Goal: Task Accomplishment & Management: Use online tool/utility

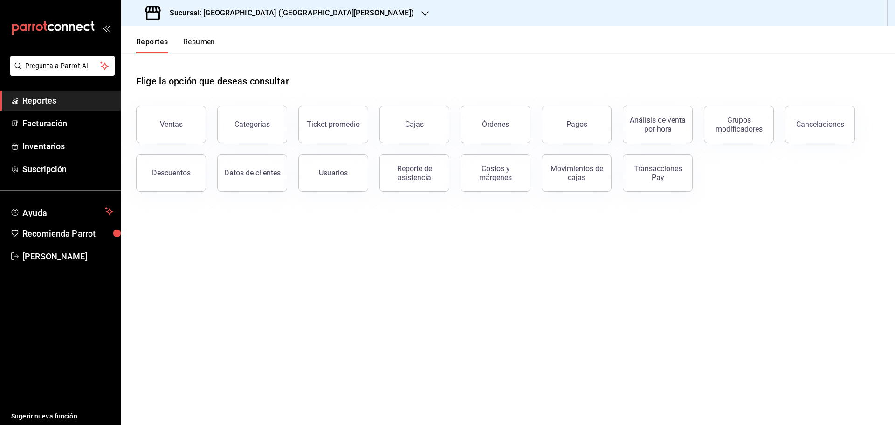
click at [242, 8] on h3 "Sucursal: Playa Bichis (San Lorenzo)" at bounding box center [288, 12] width 252 height 11
click at [212, 59] on div "Playa Bichis (Gomez Morin)" at bounding box center [209, 61] width 160 height 10
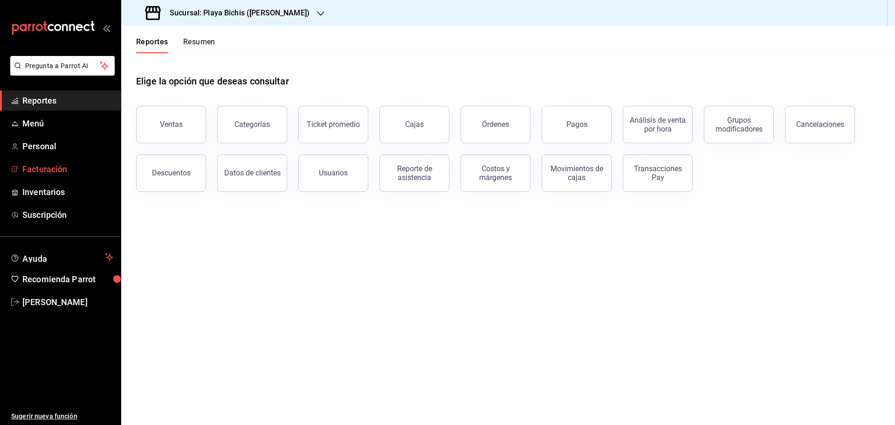
click at [47, 166] on span "Facturación" at bounding box center [67, 169] width 91 height 13
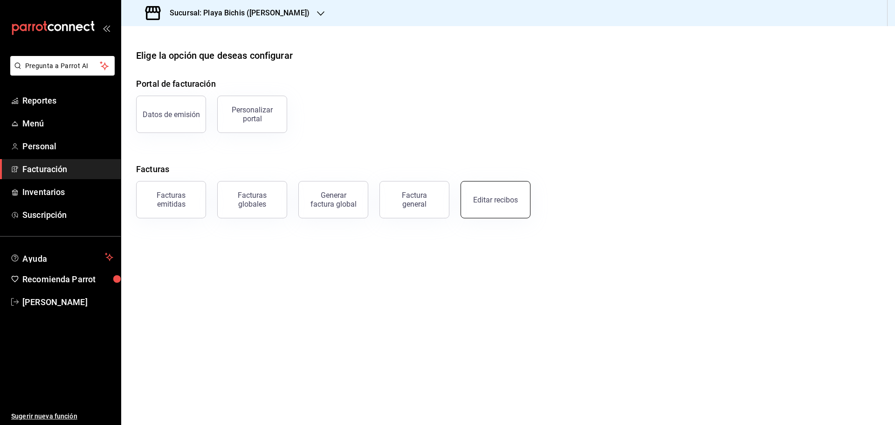
click at [486, 204] on button "Editar recibos" at bounding box center [496, 199] width 70 height 37
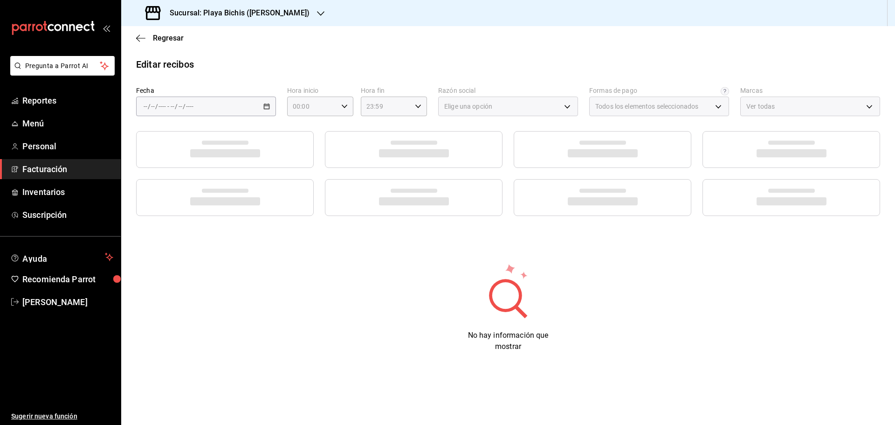
type input "3fceb3f9-c731-4fc1-a75c-4c7f95d77329"
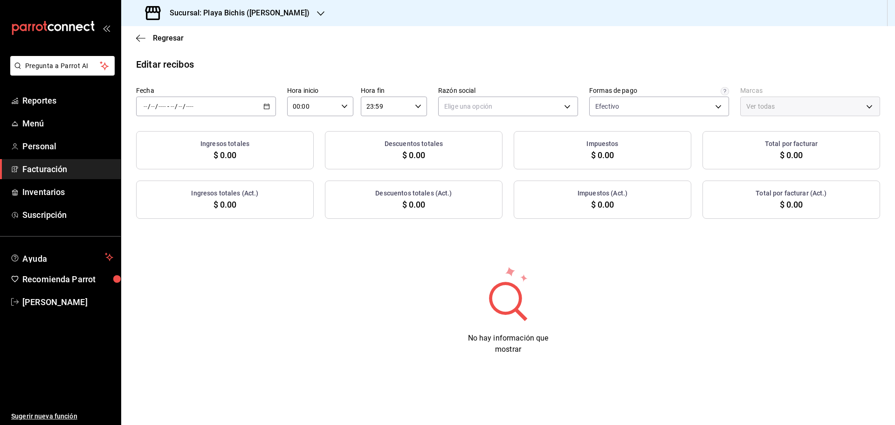
click at [268, 108] on icon "button" at bounding box center [266, 106] width 7 height 7
click at [185, 153] on span "Ayer" at bounding box center [180, 156] width 72 height 10
click at [521, 108] on body "Pregunta a Parrot AI Reportes Menú Personal Facturación Inventarios Suscripción…" at bounding box center [447, 212] width 895 height 425
click at [486, 154] on li "PROPOLIALIMENTOS" at bounding box center [508, 153] width 139 height 17
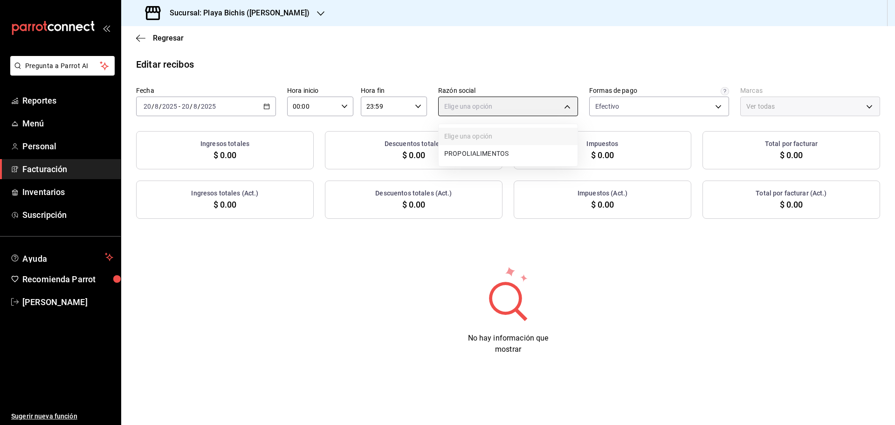
type input "98789bbc-3643-442e-bea3-a0897877bbaf"
type input "4ba3d68a-2a71-4bf4-8272-d27f8f663470,fbc14f8a-a0c0-448e-9dac-7011cab8a3fb"
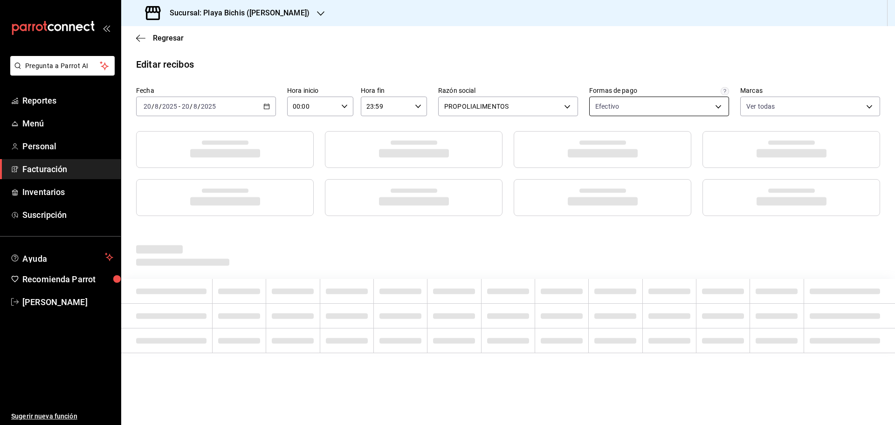
click at [626, 106] on body "Pregunta a Parrot AI Reportes Menú Personal Facturación Inventarios Suscripción…" at bounding box center [447, 212] width 895 height 425
click at [642, 220] on span "Pago con Dolar" at bounding box center [670, 222] width 110 height 10
type input "3fceb3f9-c731-4fc1-a75c-4c7f95d77329,512e710e-ef5b-4fe5-9988-4a3ed35c5c81"
checkbox input "true"
click at [659, 60] on div at bounding box center [447, 212] width 895 height 425
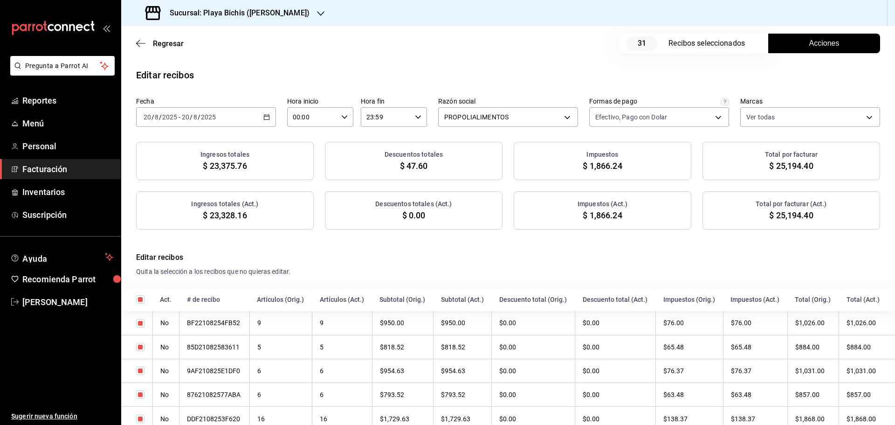
click at [822, 41] on span "Acciones" at bounding box center [824, 43] width 30 height 11
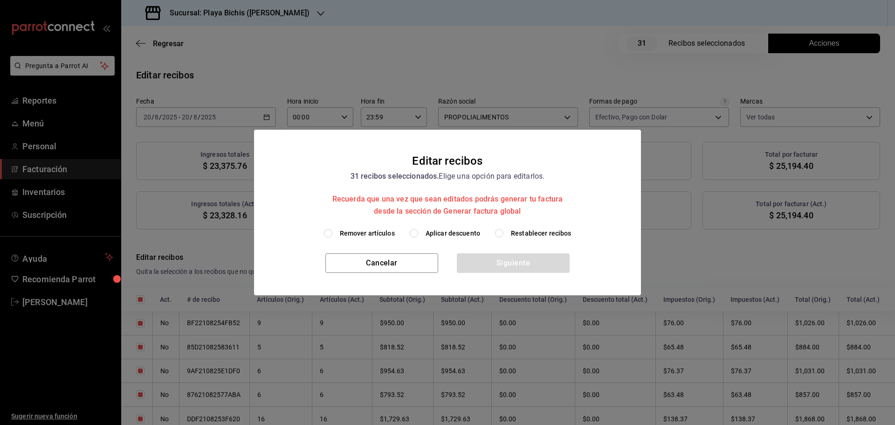
click at [467, 232] on span "Aplicar descuento" at bounding box center [453, 233] width 55 height 10
click at [418, 232] on input "Aplicar descuento" at bounding box center [414, 233] width 8 height 8
radio input "true"
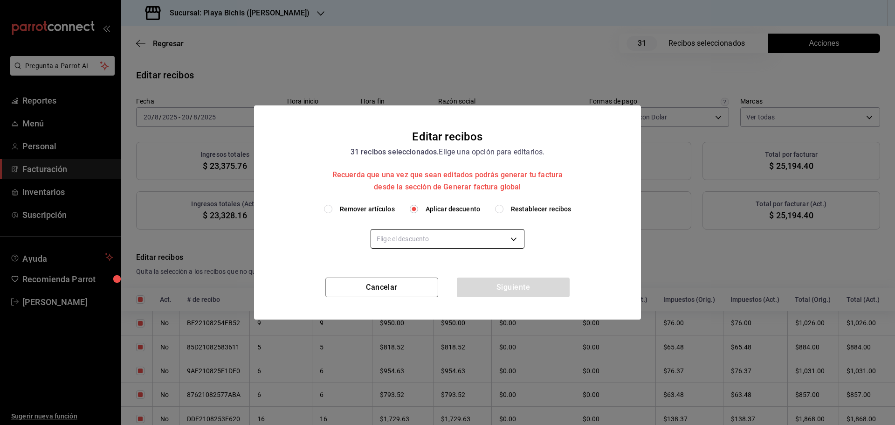
click at [444, 243] on body "Pregunta a Parrot AI Reportes Menú Personal Facturación Inventarios Suscripción…" at bounding box center [447, 212] width 895 height 425
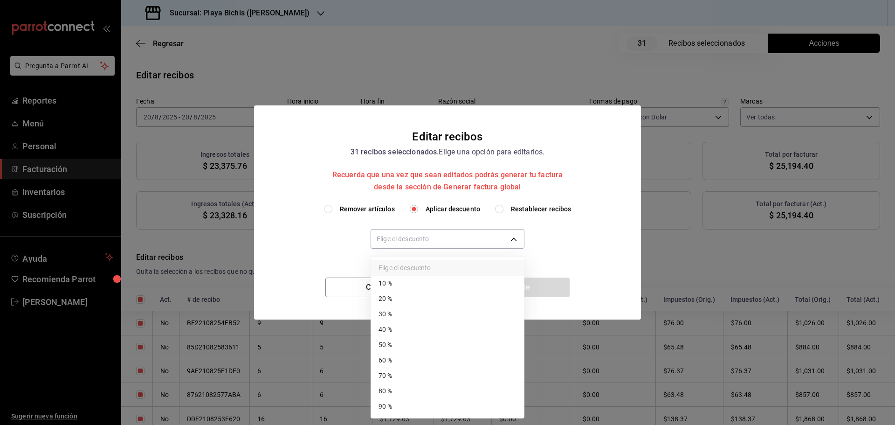
click at [400, 331] on li "40 %" at bounding box center [447, 329] width 153 height 15
type input "40"
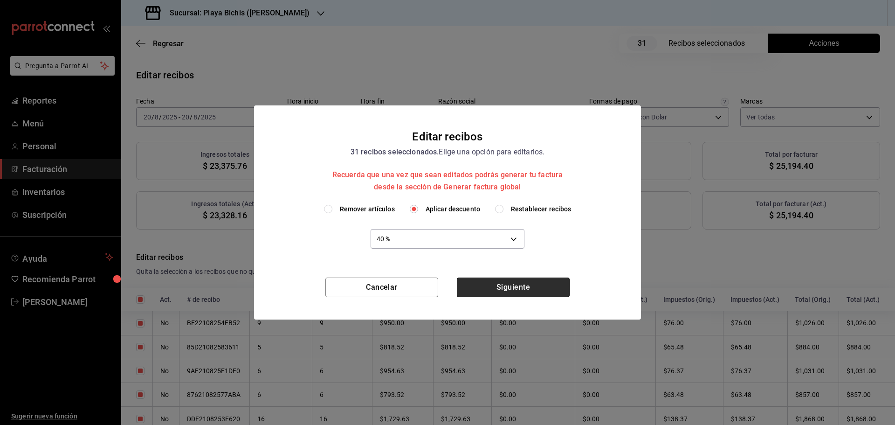
click at [504, 293] on button "Siguiente" at bounding box center [513, 287] width 113 height 20
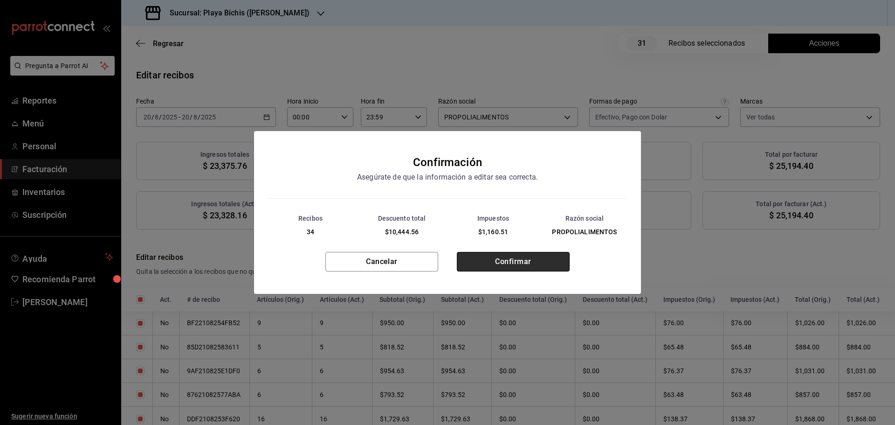
click at [509, 265] on button "Confirmar" at bounding box center [513, 262] width 113 height 20
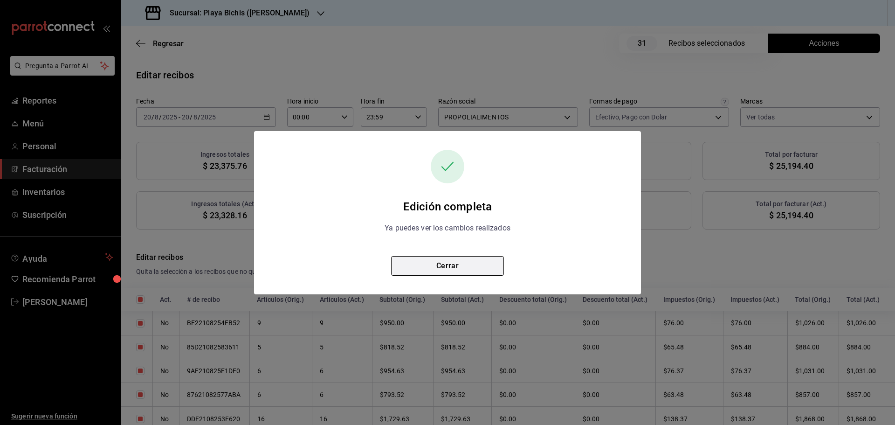
click at [464, 267] on button "Cerrar" at bounding box center [447, 266] width 113 height 20
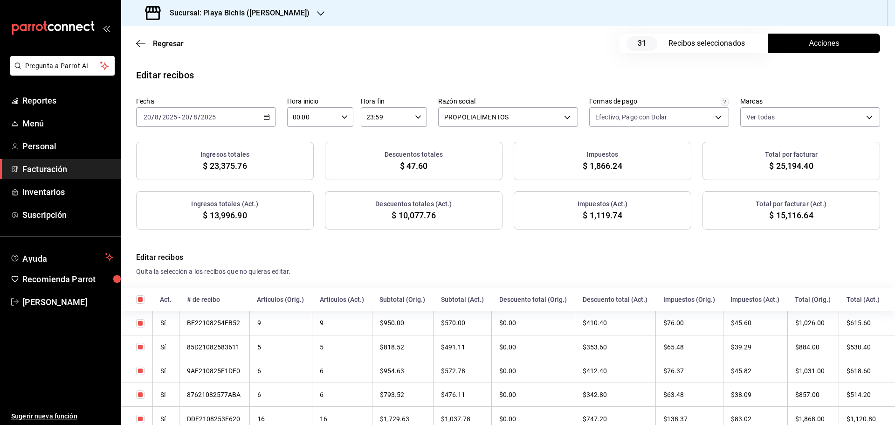
click at [826, 49] on button "Acciones" at bounding box center [824, 44] width 112 height 20
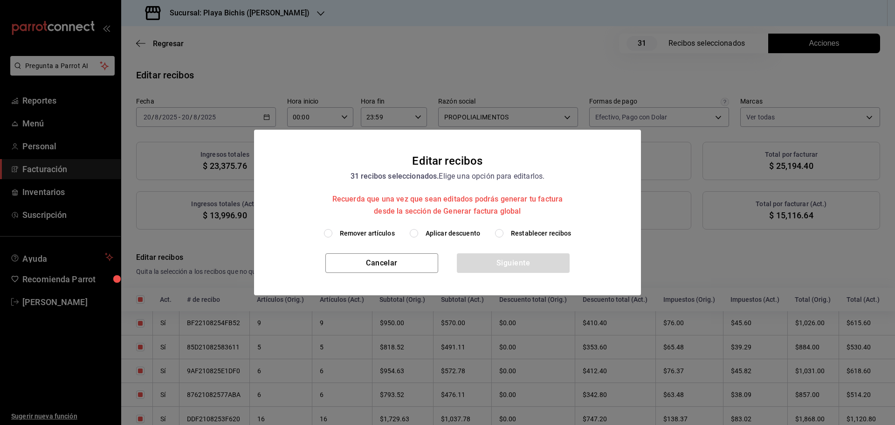
click at [514, 233] on span "Restablecer recibos" at bounding box center [541, 233] width 61 height 10
click at [504, 233] on input "Restablecer recibos" at bounding box center [499, 233] width 8 height 8
radio input "true"
click at [517, 261] on button "Siguiente" at bounding box center [513, 263] width 113 height 20
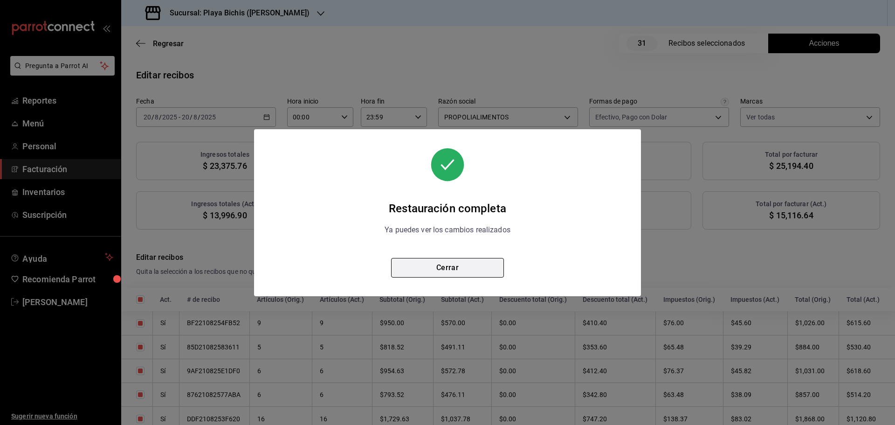
click at [435, 270] on button "Cerrar" at bounding box center [447, 268] width 113 height 20
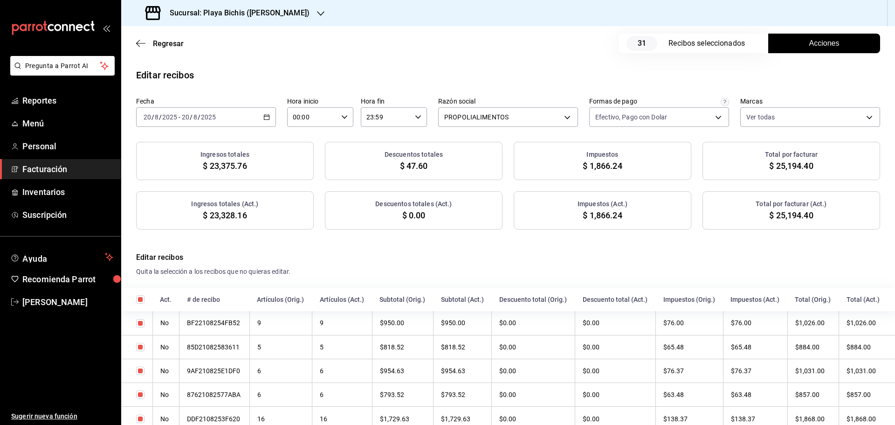
click at [794, 37] on button "Acciones" at bounding box center [824, 44] width 112 height 20
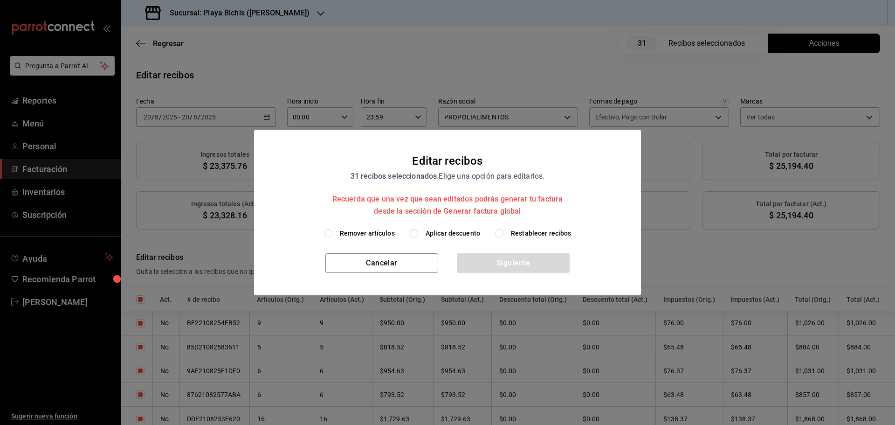
click at [439, 236] on span "Aplicar descuento" at bounding box center [453, 233] width 55 height 10
click at [418, 236] on input "Aplicar descuento" at bounding box center [414, 233] width 8 height 8
radio input "true"
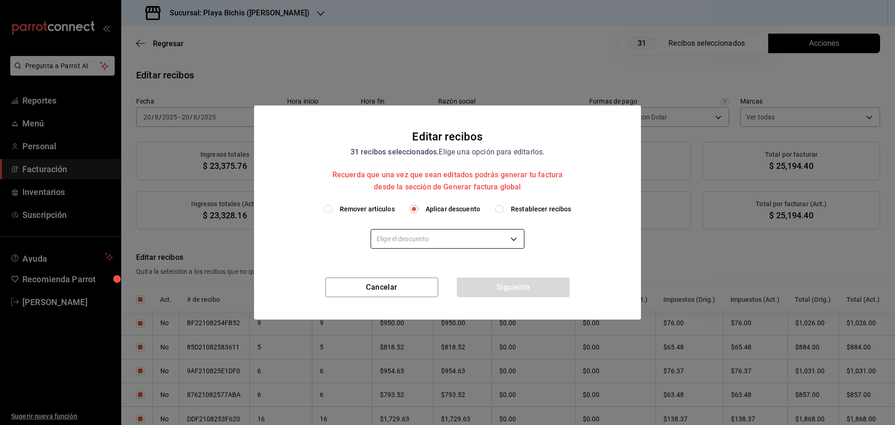
click at [420, 236] on body "Pregunta a Parrot AI Reportes Menú Personal Facturación Inventarios Suscripción…" at bounding box center [447, 212] width 895 height 425
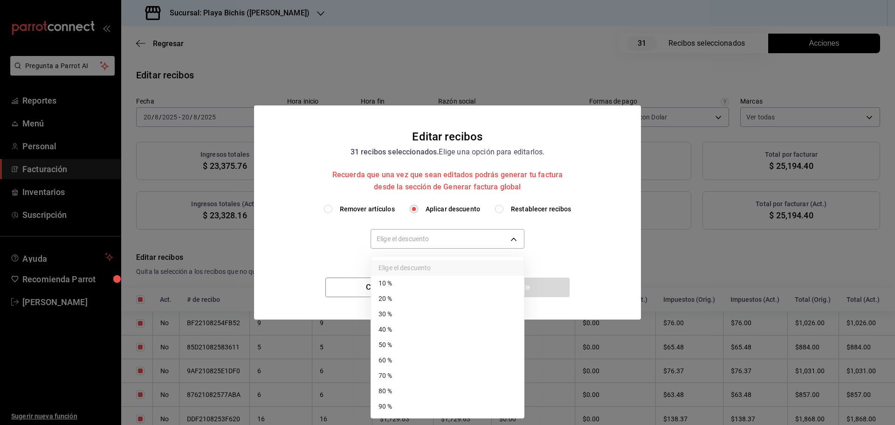
click at [390, 311] on li "30 %" at bounding box center [447, 313] width 153 height 15
type input "30"
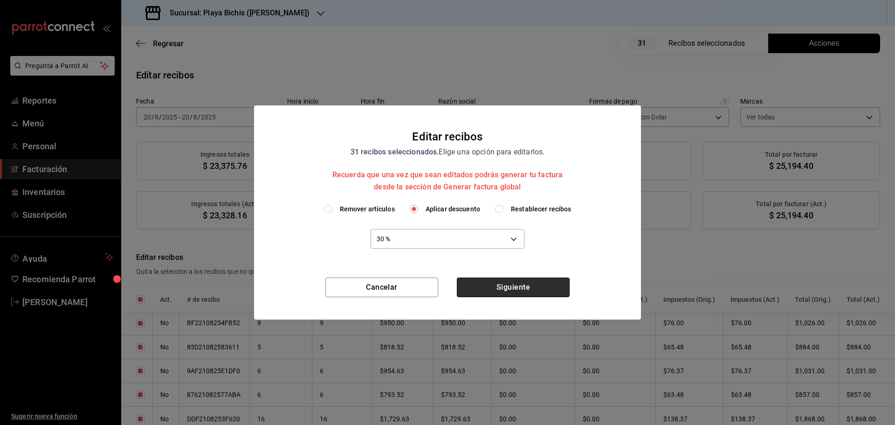
click at [508, 290] on button "Siguiente" at bounding box center [513, 287] width 113 height 20
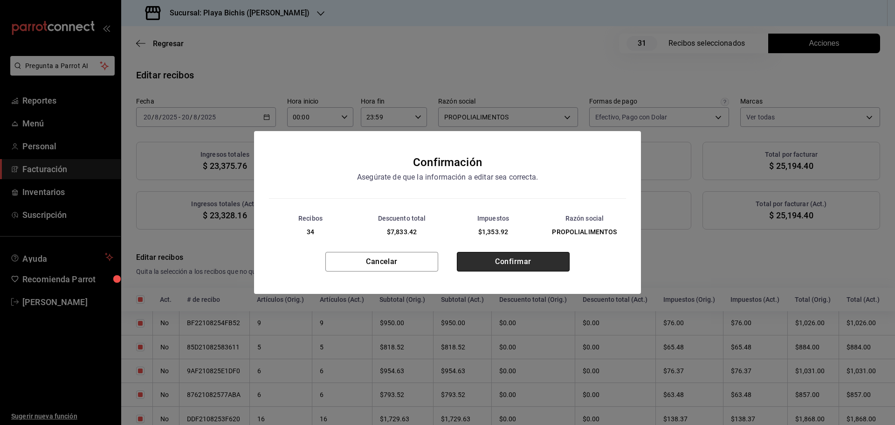
click at [507, 269] on button "Confirmar" at bounding box center [513, 262] width 113 height 20
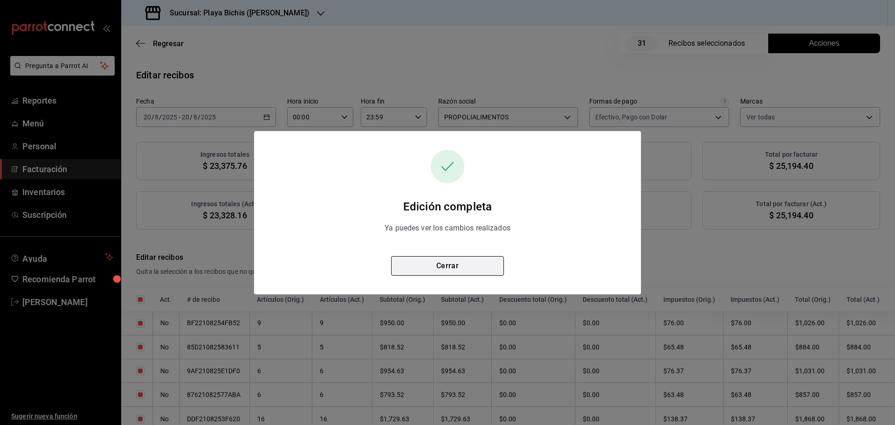
click at [458, 261] on button "Cerrar" at bounding box center [447, 266] width 113 height 20
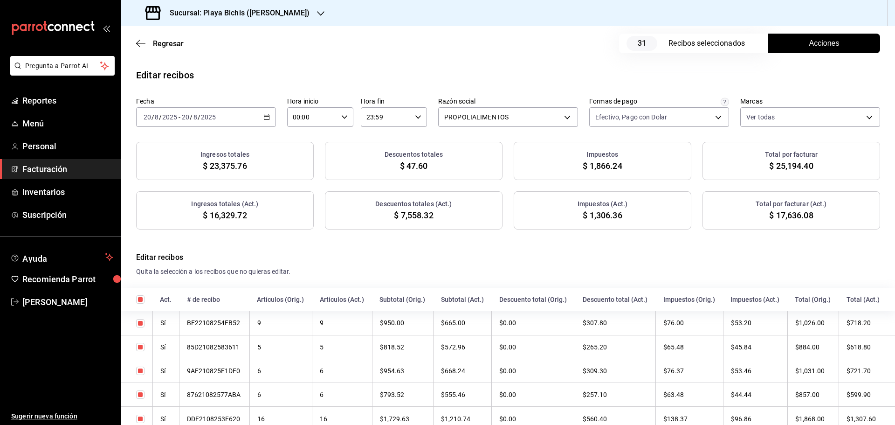
click at [810, 48] on span "Acciones" at bounding box center [824, 43] width 30 height 11
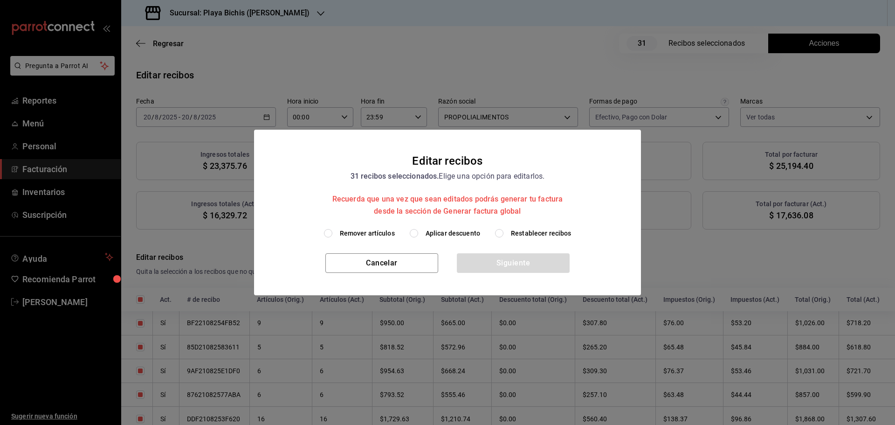
click at [532, 235] on span "Restablecer recibos" at bounding box center [541, 233] width 61 height 10
click at [504, 235] on input "Restablecer recibos" at bounding box center [499, 233] width 8 height 8
radio input "true"
click at [506, 269] on button "Siguiente" at bounding box center [513, 263] width 113 height 20
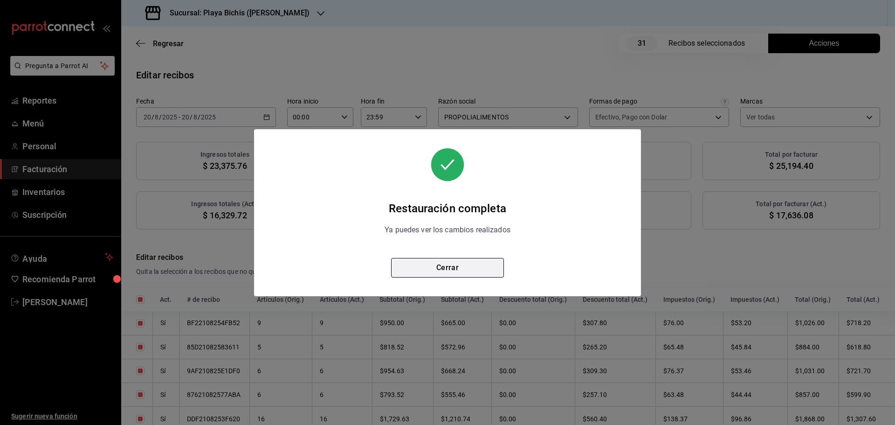
click at [454, 270] on button "Cerrar" at bounding box center [447, 268] width 113 height 20
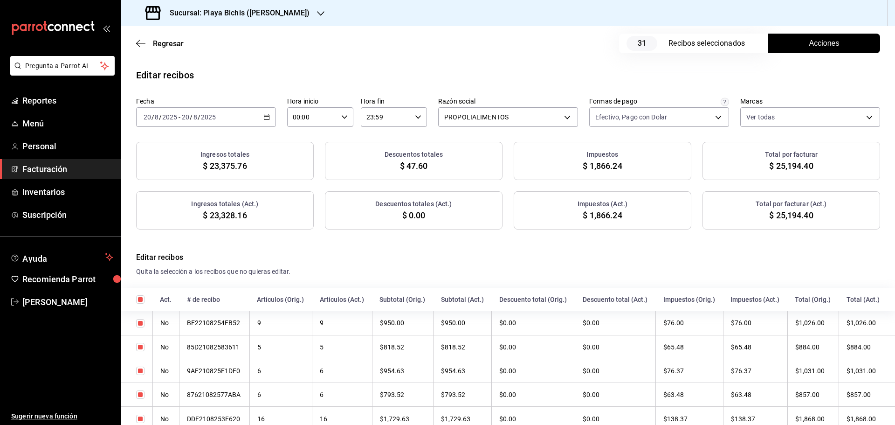
click at [799, 46] on button "Acciones" at bounding box center [824, 44] width 112 height 20
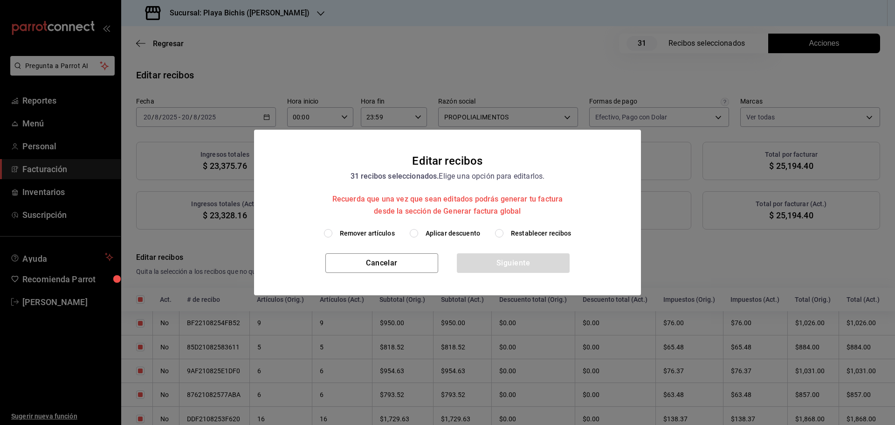
click at [427, 236] on span "Aplicar descuento" at bounding box center [453, 233] width 55 height 10
click at [418, 236] on input "Aplicar descuento" at bounding box center [414, 233] width 8 height 8
radio input "true"
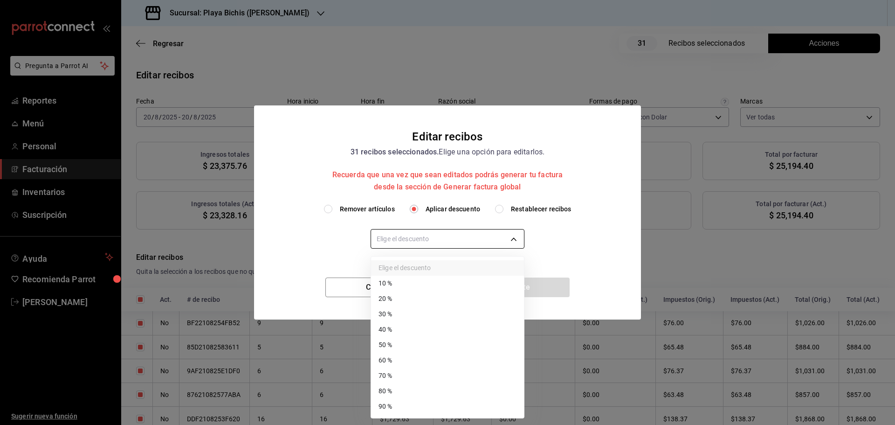
click at [453, 241] on body "Pregunta a Parrot AI Reportes Menú Personal Facturación Inventarios Suscripción…" at bounding box center [447, 212] width 895 height 425
click at [405, 295] on li "20 %" at bounding box center [447, 298] width 153 height 15
type input "20"
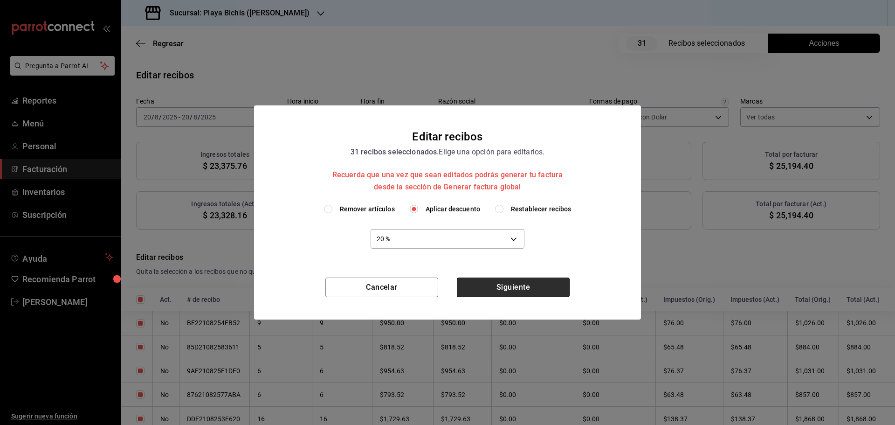
click at [504, 292] on button "Siguiente" at bounding box center [513, 287] width 113 height 20
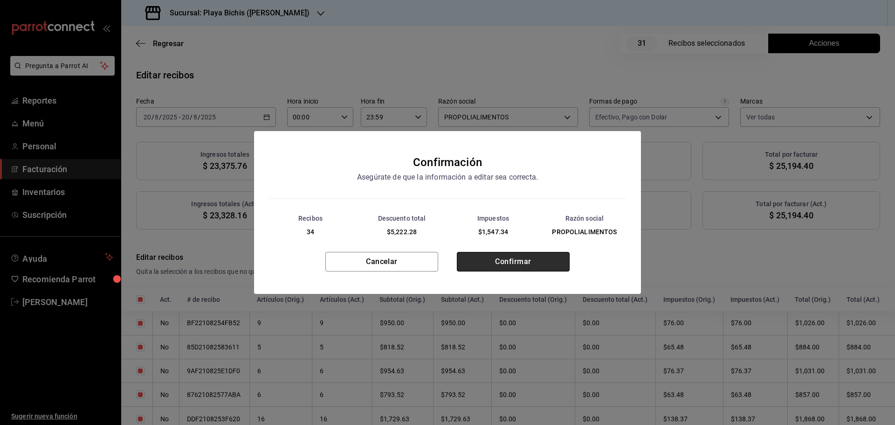
click at [504, 268] on button "Confirmar" at bounding box center [513, 262] width 113 height 20
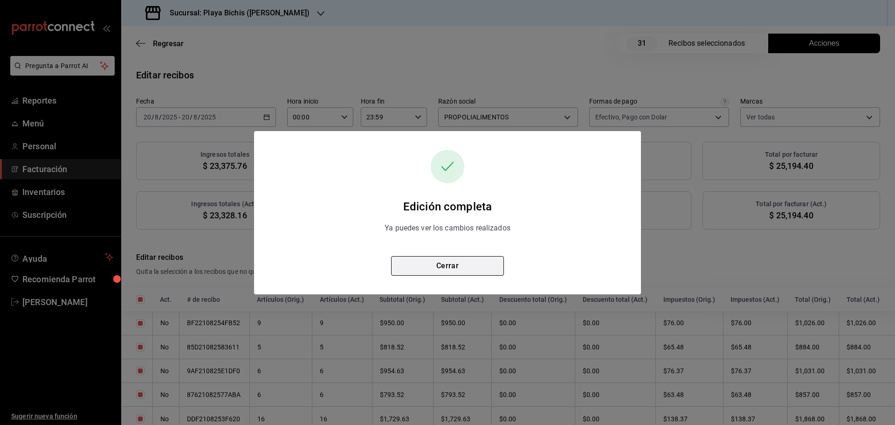
click at [473, 268] on button "Cerrar" at bounding box center [447, 266] width 113 height 20
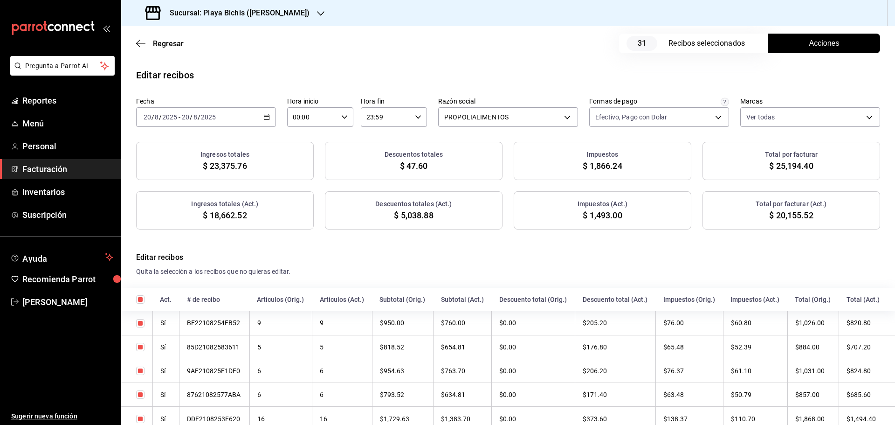
click at [812, 43] on span "Acciones" at bounding box center [824, 43] width 30 height 11
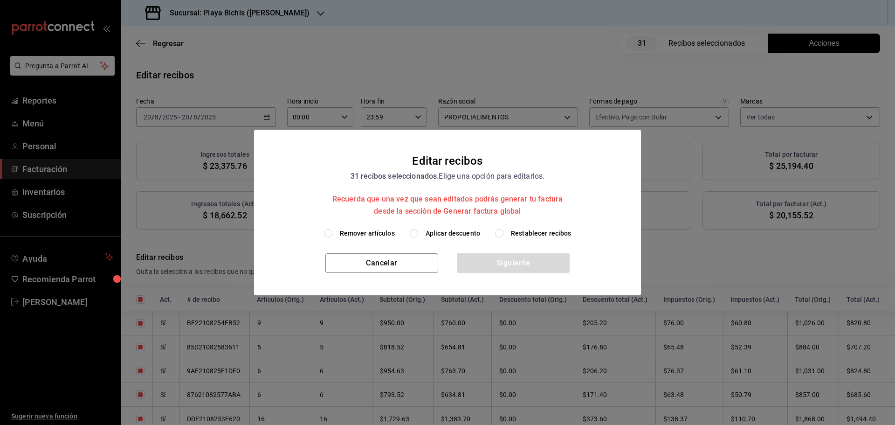
click at [544, 231] on span "Restablecer recibos" at bounding box center [541, 233] width 61 height 10
click at [504, 231] on input "Restablecer recibos" at bounding box center [499, 233] width 8 height 8
radio input "true"
click at [535, 264] on button "Siguiente" at bounding box center [513, 263] width 113 height 20
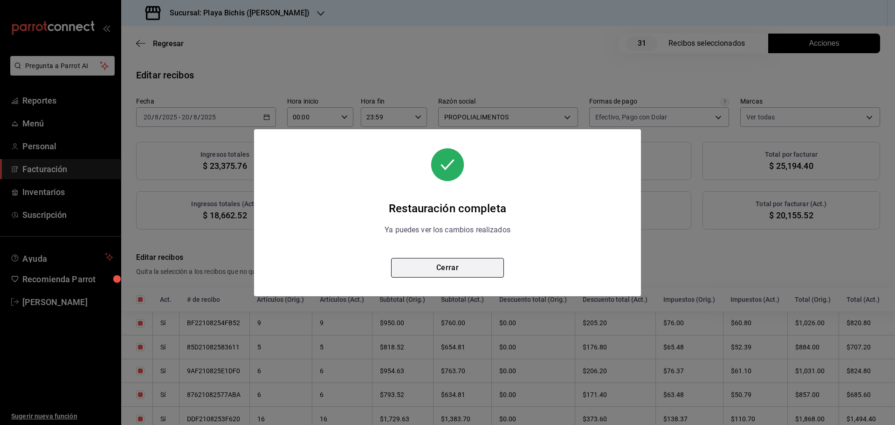
click at [483, 271] on button "Cerrar" at bounding box center [447, 268] width 113 height 20
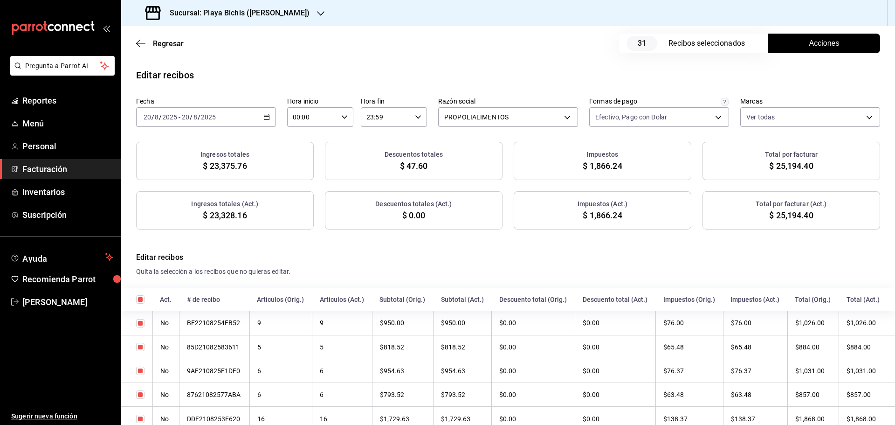
click at [781, 45] on button "Acciones" at bounding box center [824, 44] width 112 height 20
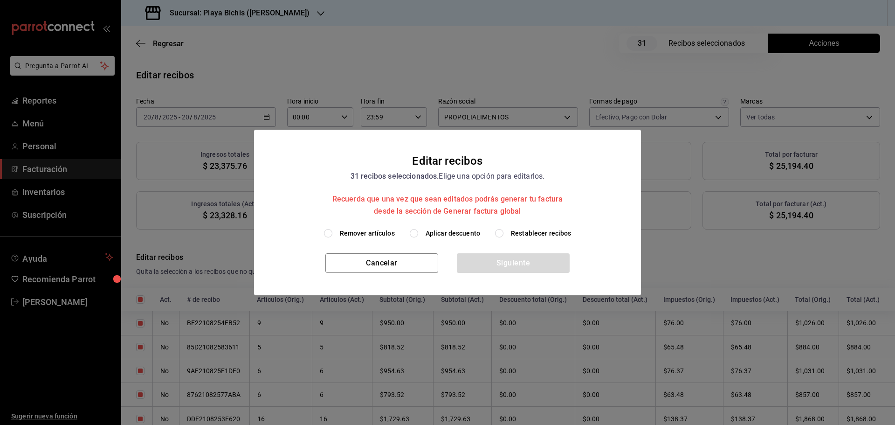
click at [422, 233] on label "Aplicar descuento" at bounding box center [445, 233] width 70 height 10
click at [418, 233] on input "Aplicar descuento" at bounding box center [414, 233] width 8 height 8
radio input "true"
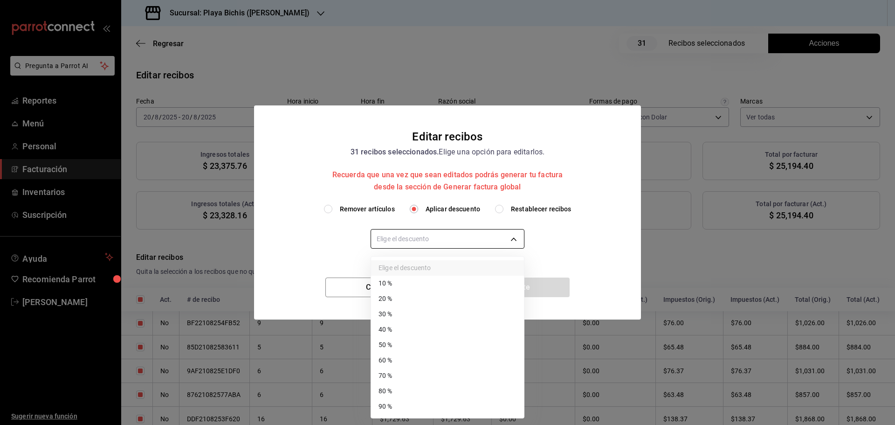
click at [425, 234] on body "Pregunta a Parrot AI Reportes Menú Personal Facturación Inventarios Suscripción…" at bounding box center [447, 212] width 895 height 425
click at [390, 285] on li "10 %" at bounding box center [447, 283] width 153 height 15
type input "10"
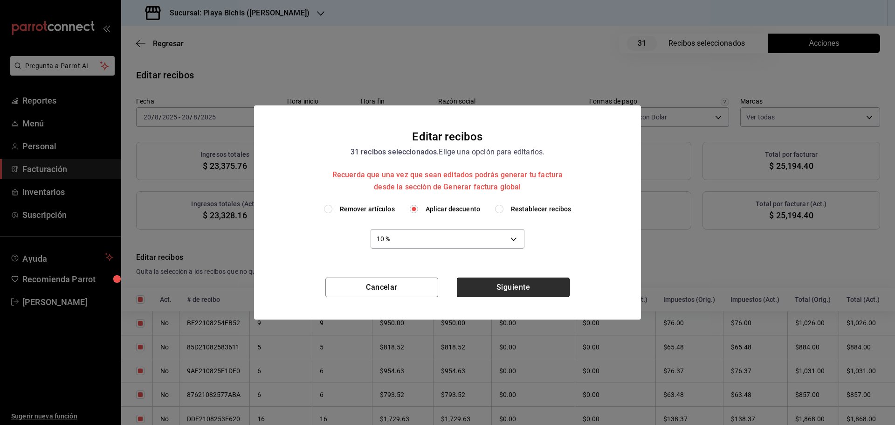
click at [506, 287] on button "Siguiente" at bounding box center [513, 287] width 113 height 20
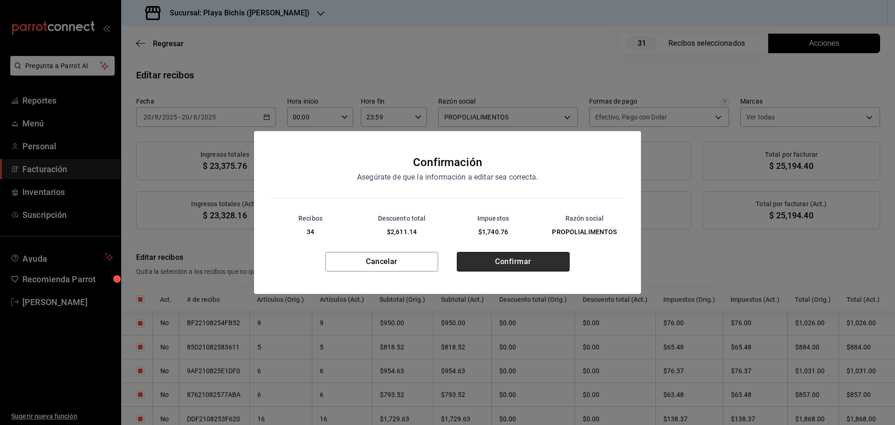
click at [503, 269] on button "Confirmar" at bounding box center [513, 262] width 113 height 20
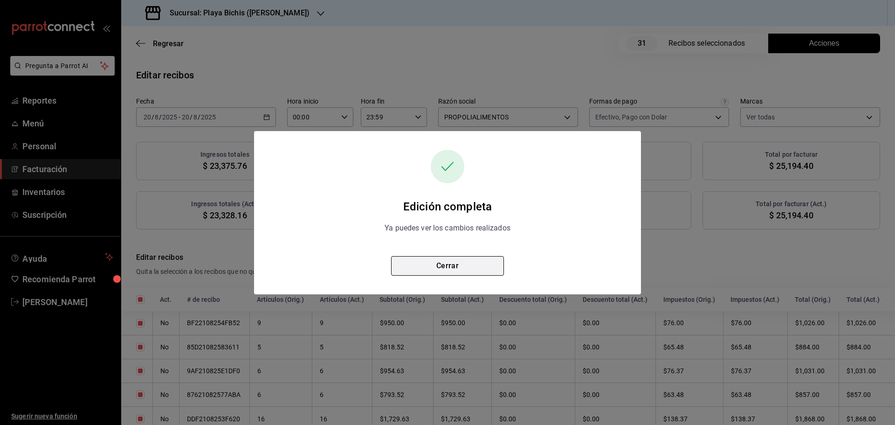
click at [484, 269] on button "Cerrar" at bounding box center [447, 266] width 113 height 20
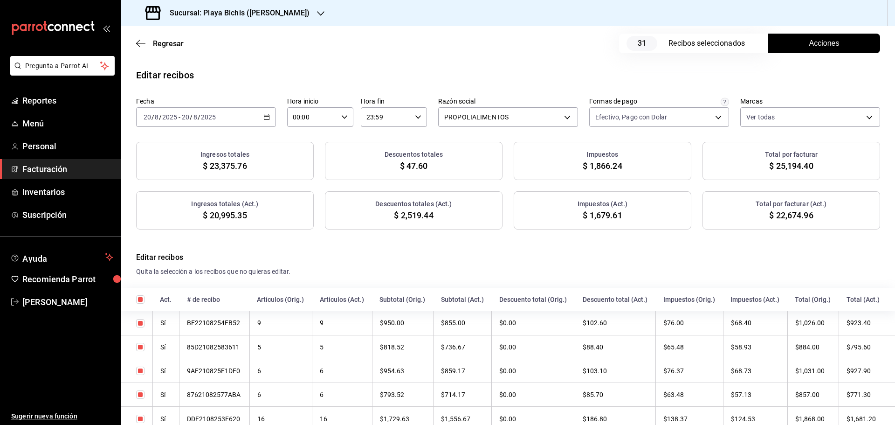
click at [811, 41] on span "Acciones" at bounding box center [824, 43] width 30 height 11
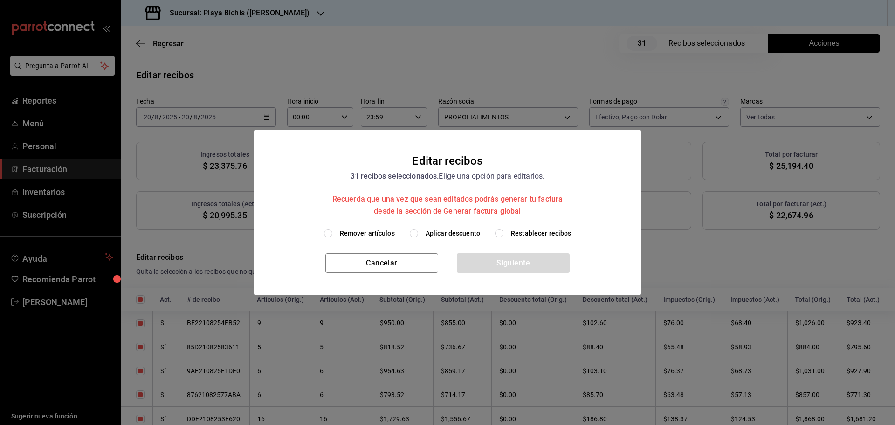
click at [525, 233] on span "Restablecer recibos" at bounding box center [541, 233] width 61 height 10
click at [504, 233] on input "Restablecer recibos" at bounding box center [499, 233] width 8 height 8
radio input "true"
click at [519, 263] on button "Siguiente" at bounding box center [513, 263] width 113 height 20
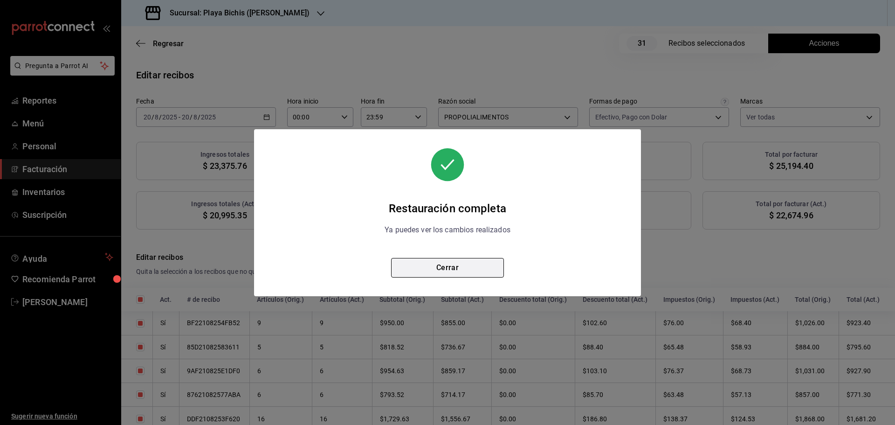
click at [480, 265] on button "Cerrar" at bounding box center [447, 268] width 113 height 20
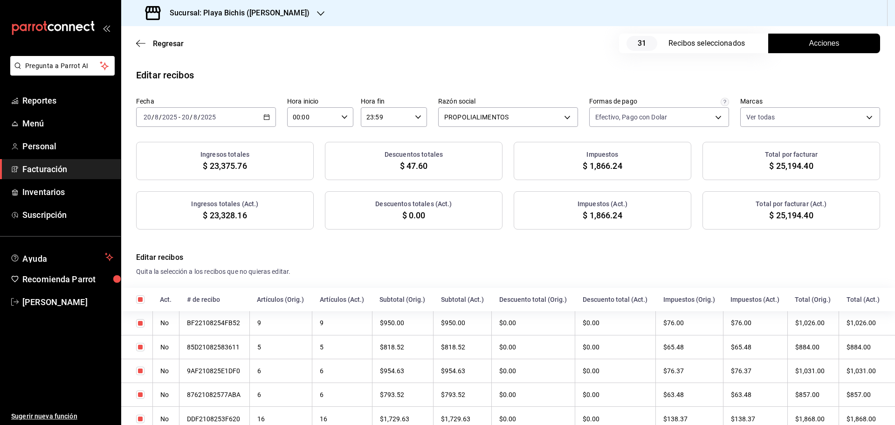
click at [821, 42] on span "Acciones" at bounding box center [824, 43] width 30 height 11
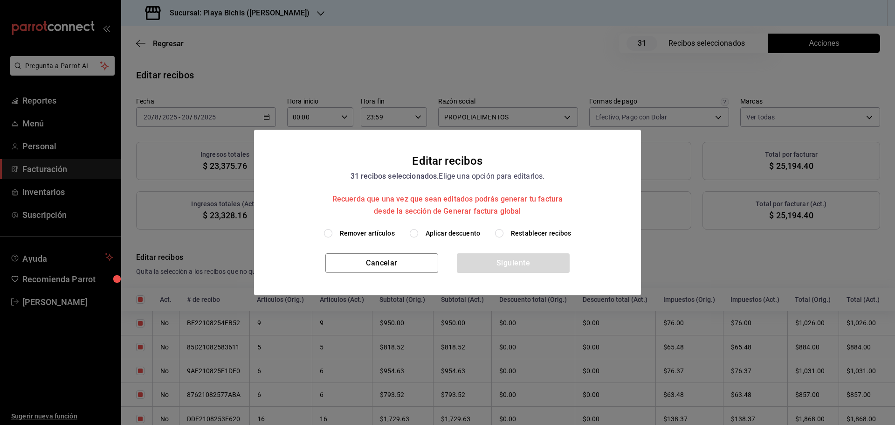
click at [534, 233] on span "Restablecer recibos" at bounding box center [541, 233] width 61 height 10
click at [504, 233] on input "Restablecer recibos" at bounding box center [499, 233] width 8 height 8
radio input "true"
click at [522, 267] on button "Siguiente" at bounding box center [513, 263] width 113 height 20
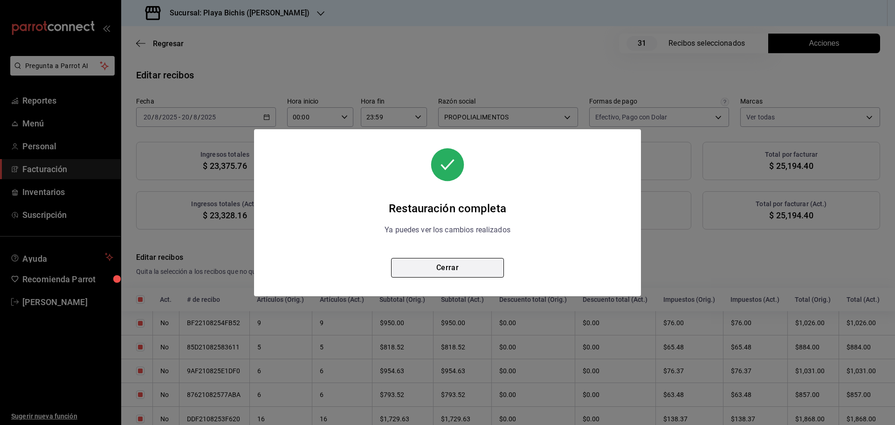
click at [475, 267] on button "Cerrar" at bounding box center [447, 268] width 113 height 20
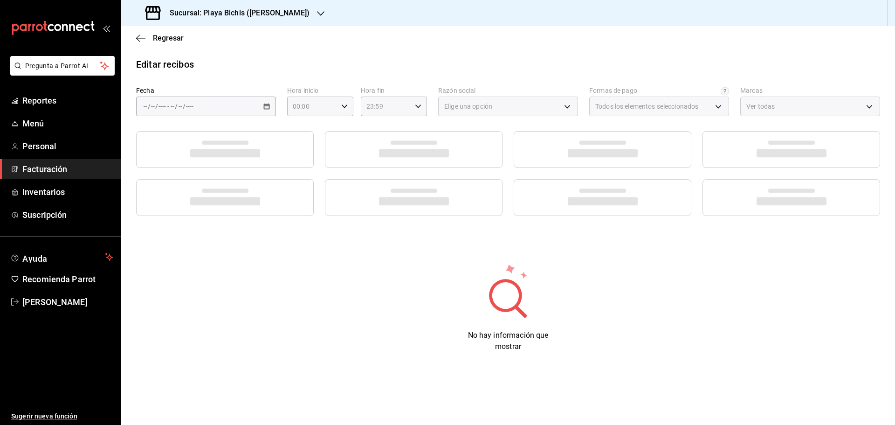
type input "3fceb3f9-c731-4fc1-a75c-4c7f95d77329"
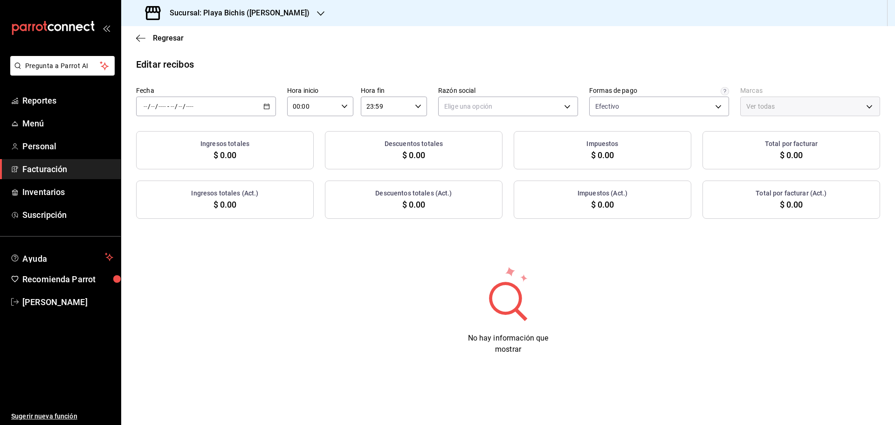
click at [65, 167] on span "Facturación" at bounding box center [67, 169] width 91 height 13
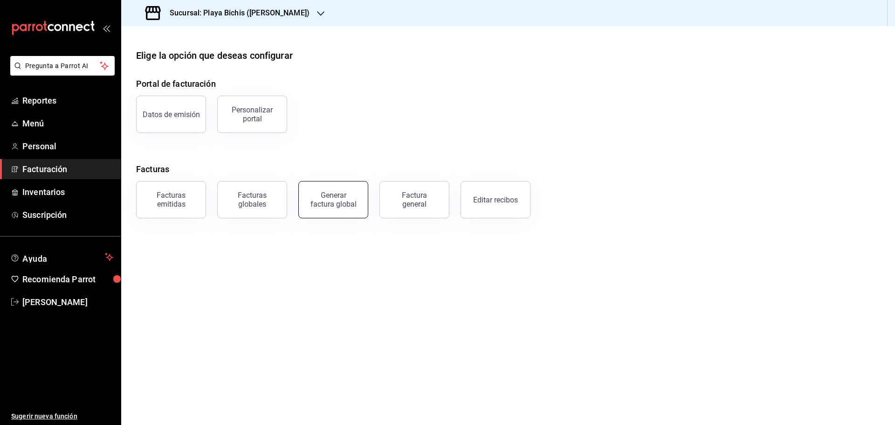
click at [352, 203] on div "Generar factura global" at bounding box center [333, 200] width 47 height 18
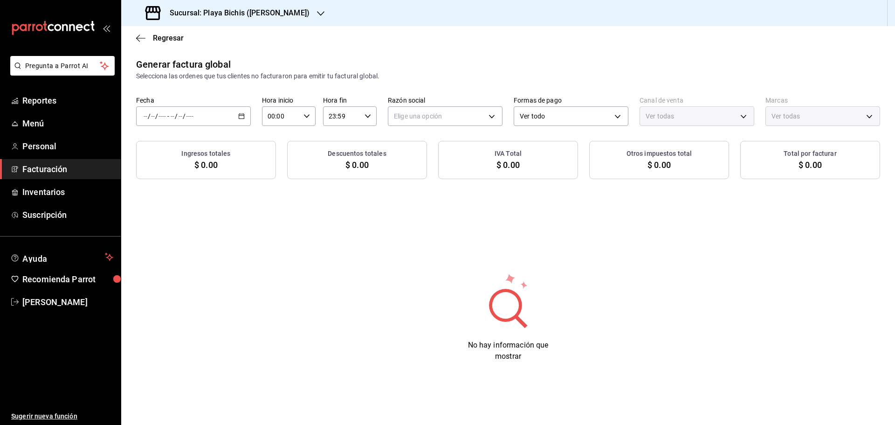
type input "PARROT,UBER_EATS,RAPPI,DIDI_FOOD,ONLINE"
click at [240, 114] on icon "button" at bounding box center [241, 116] width 7 height 7
click at [182, 145] on span "Rango de fechas" at bounding box center [180, 144] width 72 height 10
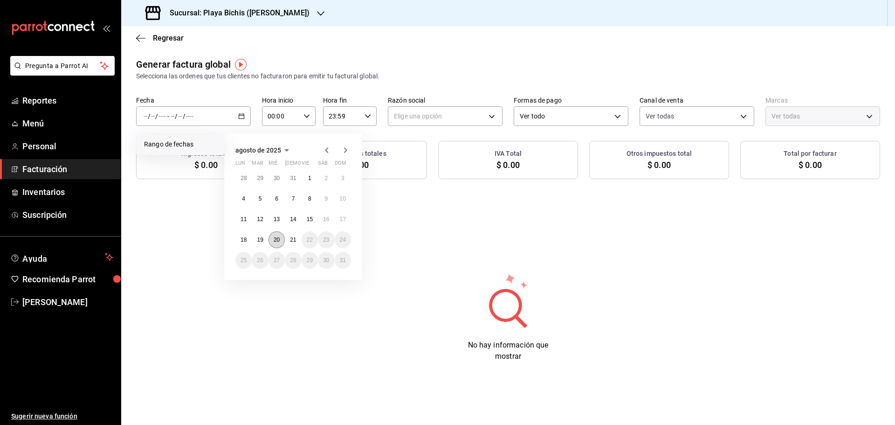
click at [279, 240] on abbr "20" at bounding box center [277, 239] width 6 height 7
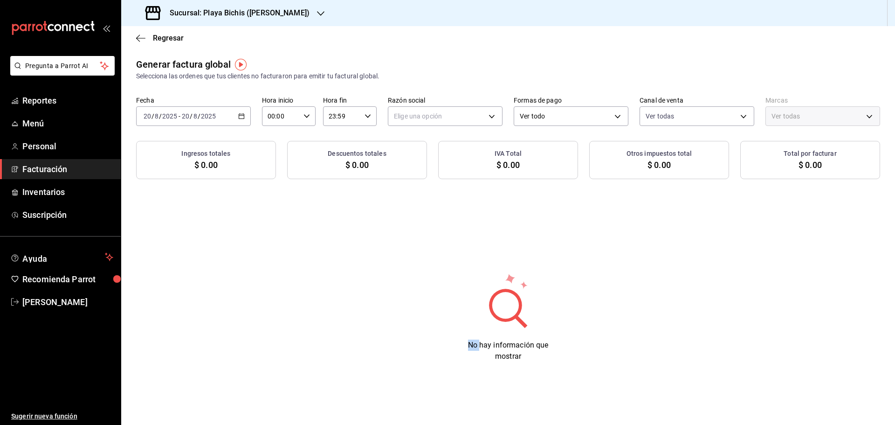
click at [279, 240] on div "Generar factura global Selecciona las ordenes que tus clientes no facturaron pa…" at bounding box center [508, 216] width 774 height 319
click at [443, 123] on body "Pregunta a Parrot AI Reportes Menú Personal Facturación Inventarios Suscripción…" at bounding box center [447, 212] width 895 height 425
click at [440, 159] on li "PROPOLIALIMENTOS" at bounding box center [445, 163] width 114 height 17
type input "98789bbc-3643-442e-bea3-a0897877bbaf"
type input "4ba3d68a-2a71-4bf4-8272-d27f8f663470,fbc14f8a-a0c0-448e-9dac-7011cab8a3fb"
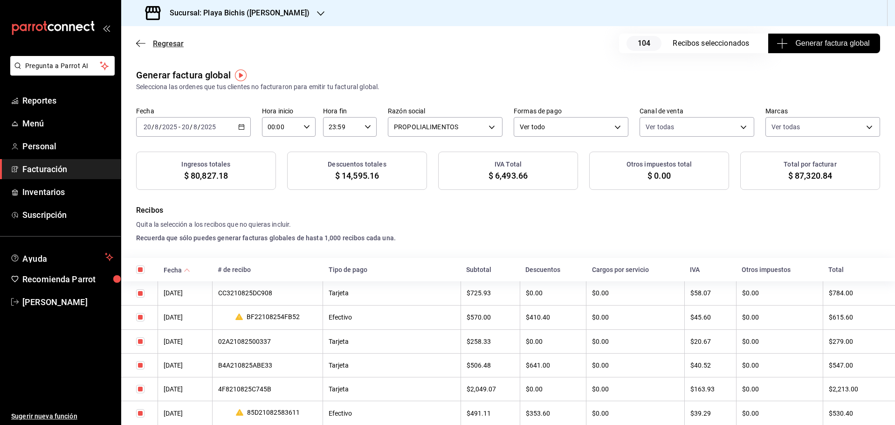
click at [180, 45] on span "Regresar" at bounding box center [168, 43] width 31 height 9
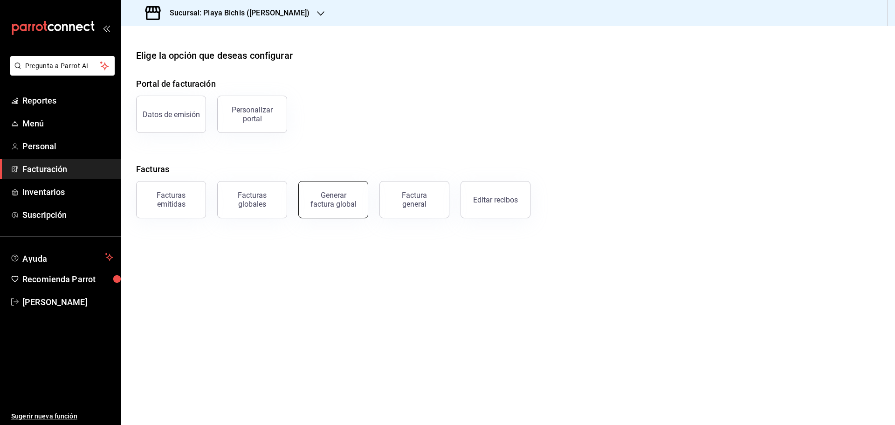
click at [348, 200] on div "Generar factura global" at bounding box center [333, 200] width 47 height 18
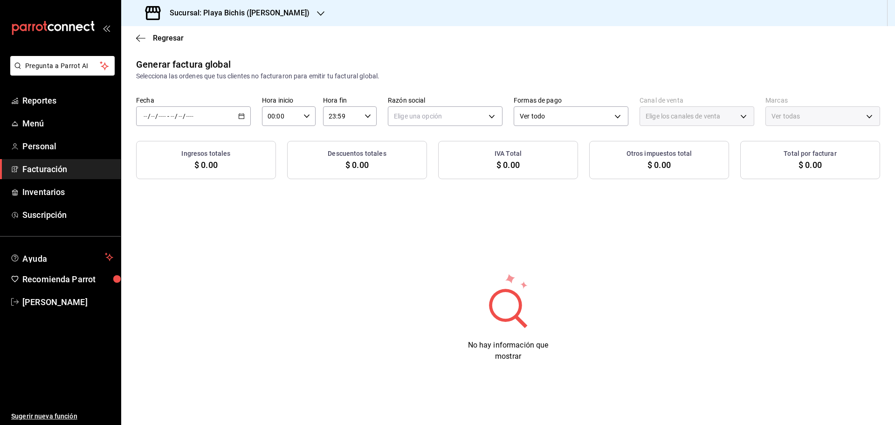
type input "PARROT,UBER_EATS,RAPPI,DIDI_FOOD,ONLINE"
click at [241, 117] on icon "button" at bounding box center [241, 116] width 7 height 7
click at [174, 145] on span "Rango de fechas" at bounding box center [180, 144] width 72 height 10
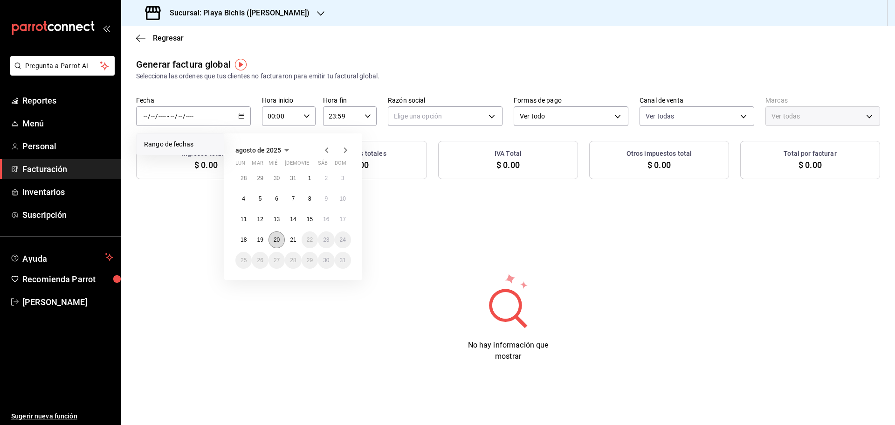
click at [275, 241] on abbr "20" at bounding box center [277, 239] width 6 height 7
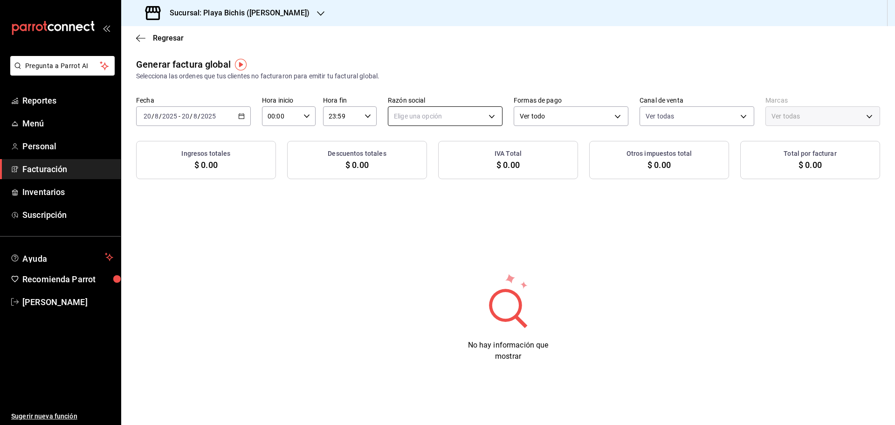
click at [402, 125] on body "Pregunta a Parrot AI Reportes Menú Personal Facturación Inventarios Suscripción…" at bounding box center [447, 212] width 895 height 425
click at [417, 161] on li "PROPOLIALIMENTOS" at bounding box center [445, 163] width 114 height 17
type input "98789bbc-3643-442e-bea3-a0897877bbaf"
type input "4ba3d68a-2a71-4bf4-8272-d27f8f663470,fbc14f8a-a0c0-448e-9dac-7011cab8a3fb"
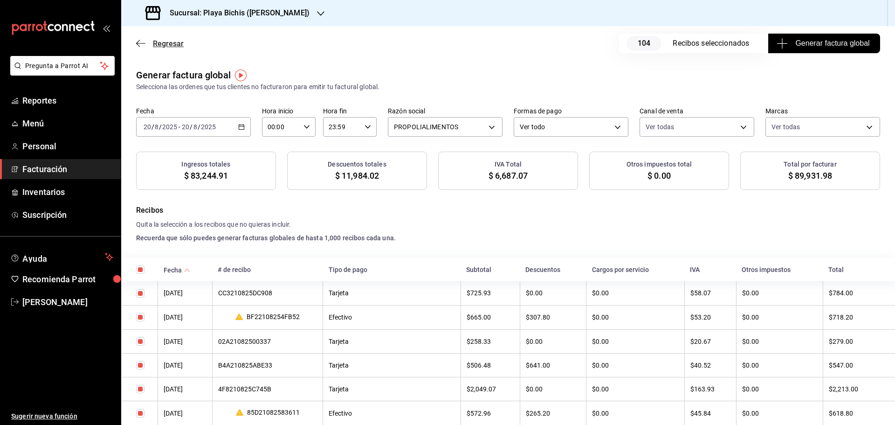
click at [168, 43] on span "Regresar" at bounding box center [168, 43] width 31 height 9
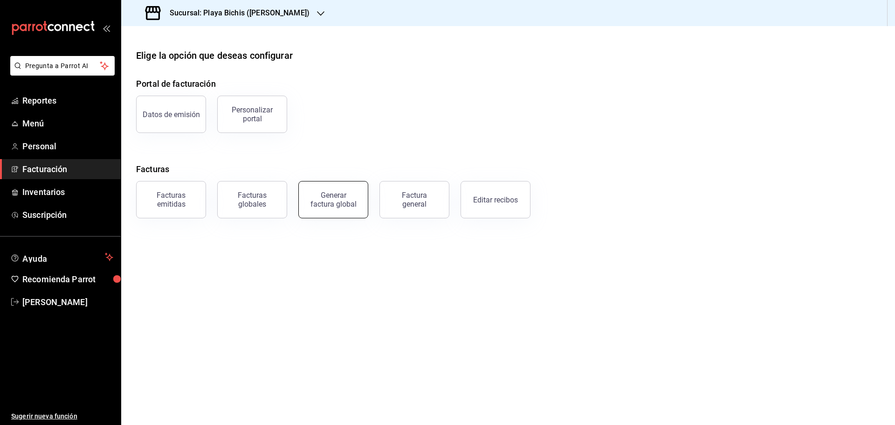
click at [321, 199] on div "Generar factura global" at bounding box center [333, 200] width 47 height 18
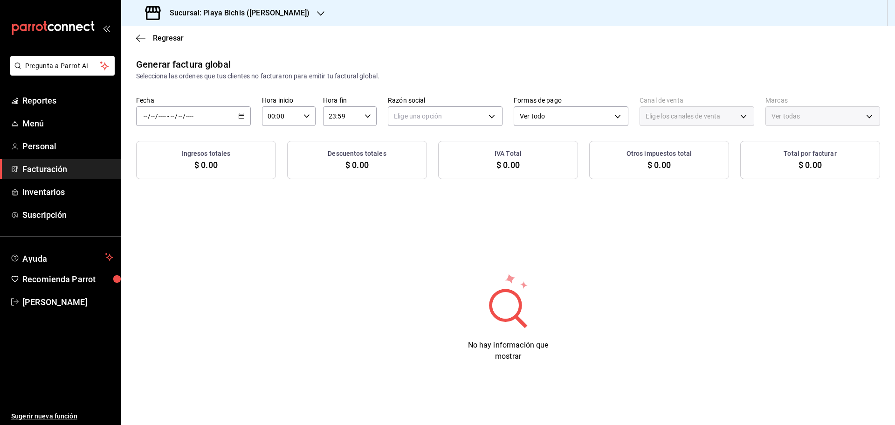
type input "PARROT,UBER_EATS,RAPPI,DIDI_FOOD,ONLINE"
click at [243, 115] on icon "button" at bounding box center [241, 116] width 7 height 7
click at [188, 147] on span "Rango de fechas" at bounding box center [180, 144] width 72 height 10
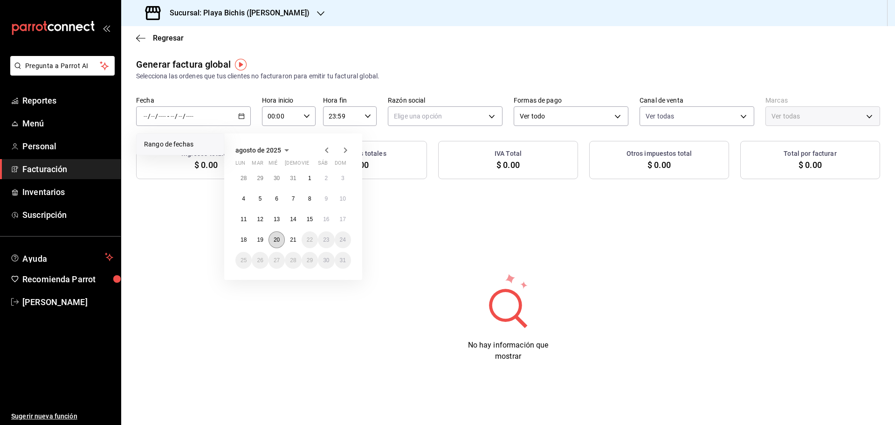
click at [278, 235] on button "20" at bounding box center [277, 239] width 16 height 17
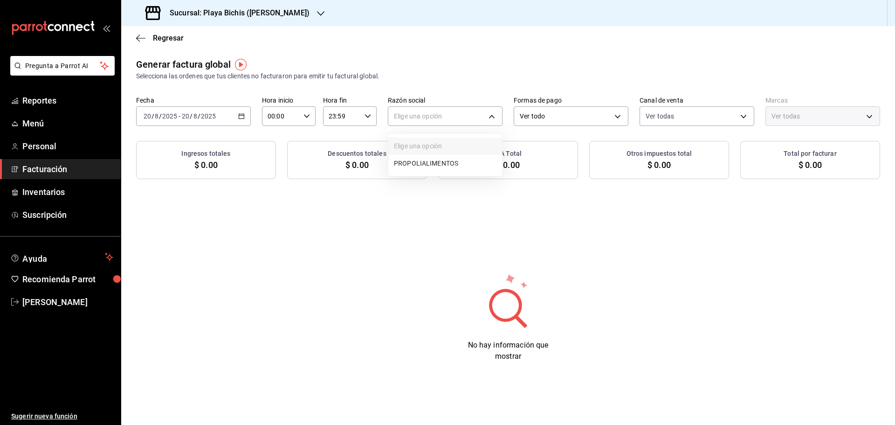
click at [414, 120] on body "Pregunta a Parrot AI Reportes Menú Personal Facturación Inventarios Suscripción…" at bounding box center [447, 212] width 895 height 425
click at [424, 168] on li "PROPOLIALIMENTOS" at bounding box center [445, 163] width 114 height 17
type input "98789bbc-3643-442e-bea3-a0897877bbaf"
type input "4ba3d68a-2a71-4bf4-8272-d27f8f663470,fbc14f8a-a0c0-448e-9dac-7011cab8a3fb"
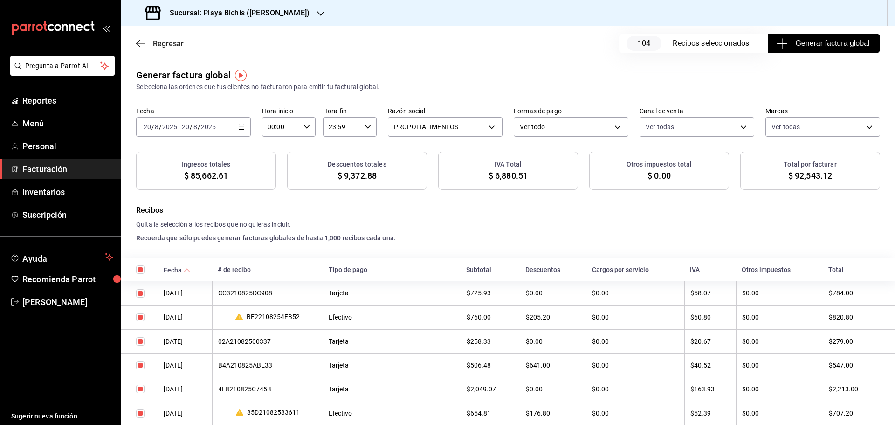
click at [166, 41] on span "Regresar" at bounding box center [168, 43] width 31 height 9
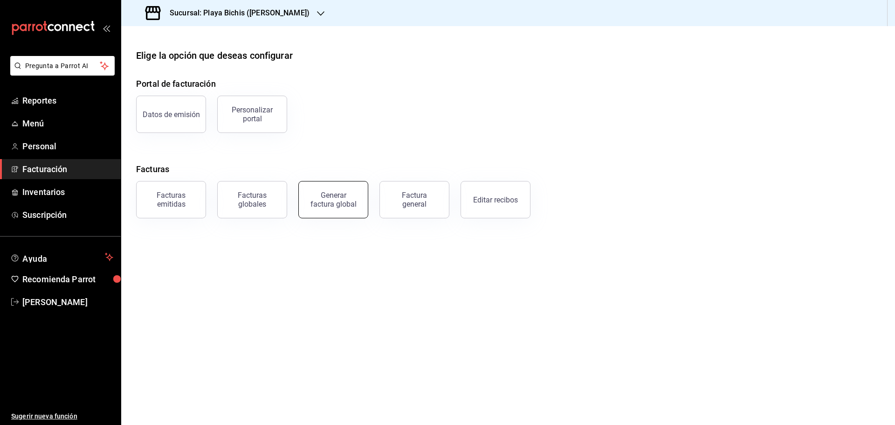
click at [355, 207] on button "Generar factura global" at bounding box center [333, 199] width 70 height 37
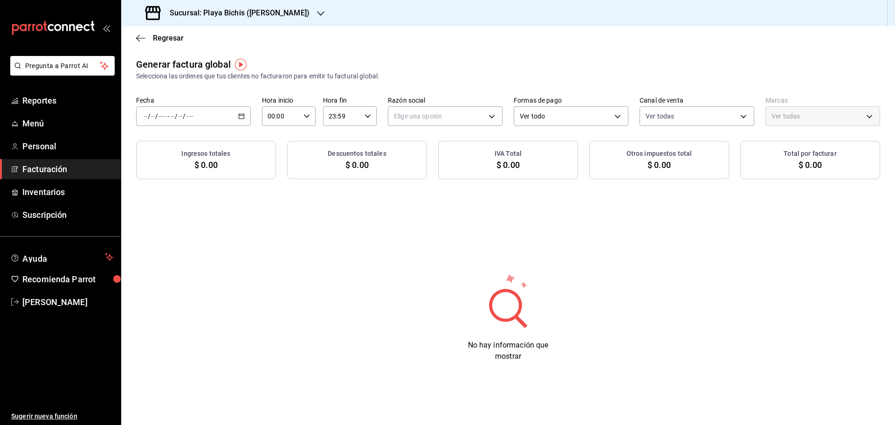
click at [243, 115] on icon "button" at bounding box center [241, 116] width 7 height 7
click at [166, 146] on span "Rango de fechas" at bounding box center [180, 144] width 72 height 10
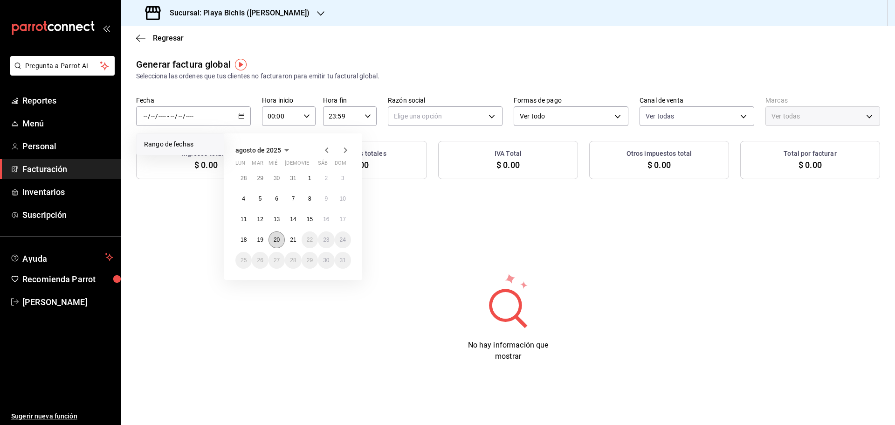
click at [279, 240] on abbr "20" at bounding box center [277, 239] width 6 height 7
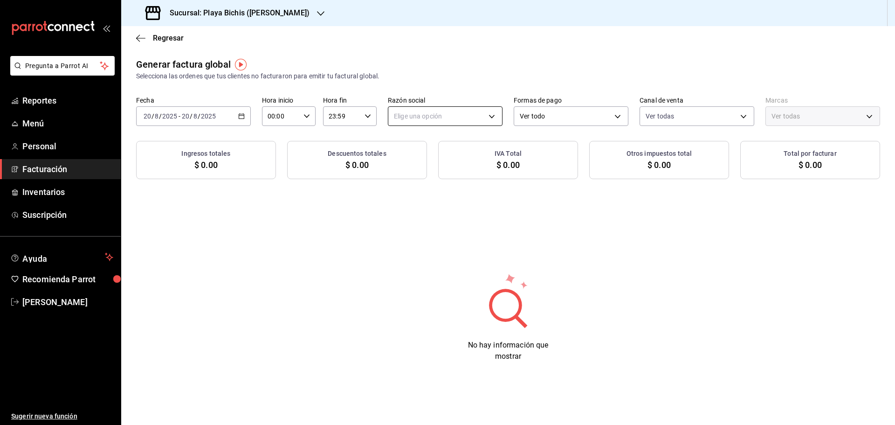
click at [449, 117] on body "Pregunta a Parrot AI Reportes Menú Personal Facturación Inventarios Suscripción…" at bounding box center [447, 212] width 895 height 425
click at [423, 167] on li "PROPOLIALIMENTOS" at bounding box center [445, 163] width 114 height 17
type input "98789bbc-3643-442e-bea3-a0897877bbaf"
type input "4ba3d68a-2a71-4bf4-8272-d27f8f663470,fbc14f8a-a0c0-448e-9dac-7011cab8a3fb"
click at [423, 167] on div "Elige una opción PROPOLIALIMENTOS" at bounding box center [447, 212] width 895 height 425
